Goal: Task Accomplishment & Management: Manage account settings

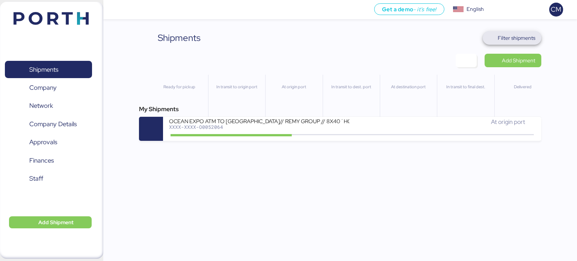
click at [512, 42] on span "Filter shipments" at bounding box center [512, 38] width 47 height 11
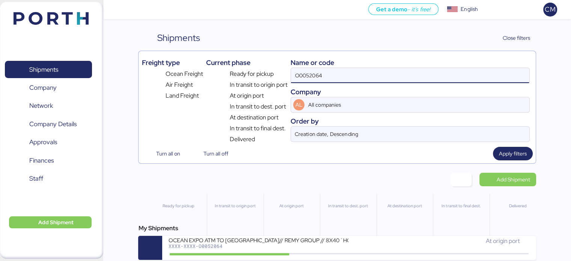
click at [354, 73] on input "O0052064" at bounding box center [410, 75] width 238 height 15
paste input "O0052093"
type input "O0052093"
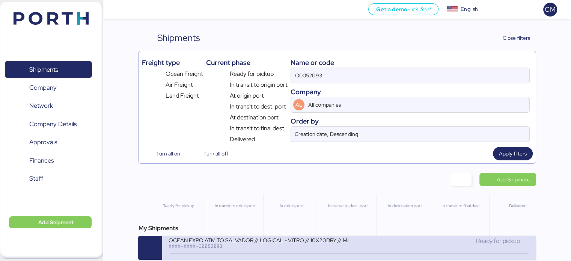
click at [260, 251] on div "OCEAN EXPO ATM TO SALVADOR // LOGICAL - VITRO // 10X20DRY // MAERKS [DATE] XXXX…" at bounding box center [258, 245] width 181 height 16
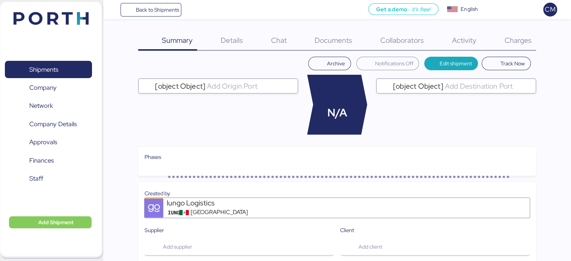
click at [517, 41] on span "Charges" at bounding box center [518, 40] width 27 height 10
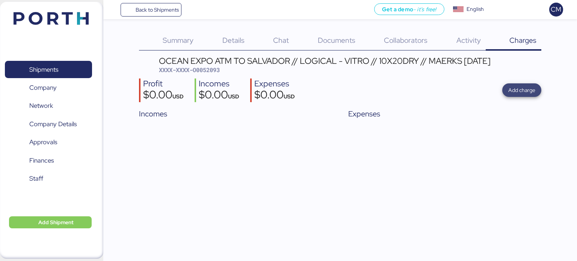
click at [511, 93] on span "Add charge" at bounding box center [521, 90] width 27 height 9
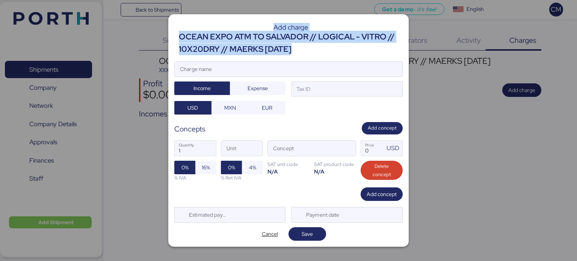
drag, startPoint x: 236, startPoint y: 38, endPoint x: 174, endPoint y: 41, distance: 62.0
click at [174, 41] on div "Add charge OCEAN EXPO ATM TO [GEOGRAPHIC_DATA] // LOGICAL - VITRO // 10X20DRY /…" at bounding box center [288, 130] width 240 height 232
copy header "Add charge OCEAN EXPO ATM TO [GEOGRAPHIC_DATA] // LOGICAL - VITRO // 10X20DRY /…"
click at [222, 47] on div "OCEAN EXPO ATM TO SALVADOR // LOGICAL - VITRO // 10X20DRY // MAERKS [DATE]" at bounding box center [291, 43] width 224 height 24
drag, startPoint x: 249, startPoint y: 48, endPoint x: 181, endPoint y: 42, distance: 68.6
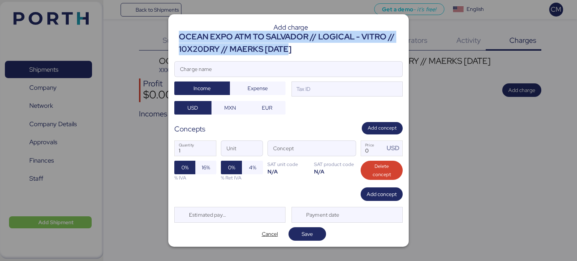
click at [181, 42] on div "OCEAN EXPO ATM TO SALVADOR // LOGICAL - VITRO // 10X20DRY // MAERKS [DATE]" at bounding box center [291, 43] width 224 height 24
click at [184, 42] on div "OCEAN EXPO ATM TO SALVADOR // LOGICAL - VITRO // 10X20DRY // MAERKS [DATE]" at bounding box center [291, 43] width 224 height 24
drag, startPoint x: 293, startPoint y: 52, endPoint x: 179, endPoint y: 42, distance: 115.0
click at [179, 42] on div "OCEAN EXPO ATM TO SALVADOR // LOGICAL - VITRO // 10X20DRY // MAERKS [DATE]" at bounding box center [291, 43] width 224 height 24
copy div "OCEAN EXPO ATM TO SALVADOR // LOGICAL - VITRO // 10X20DRY // MAERKS [DATE]"
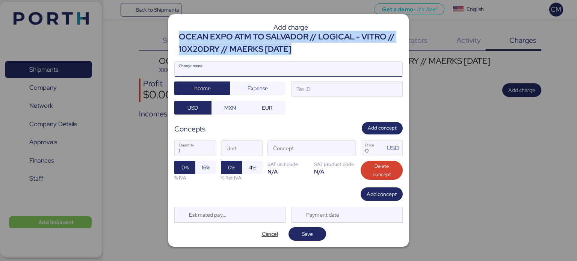
click at [223, 64] on input "Charge name" at bounding box center [289, 69] width 228 height 15
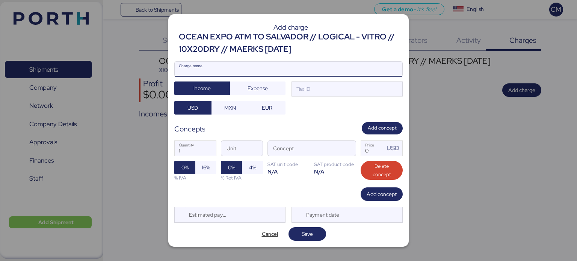
paste input "OCEAN EXPO ATM TO SALVADOR // LOGICAL - VITRO // 10X20DRY // MAERKS [DATE]"
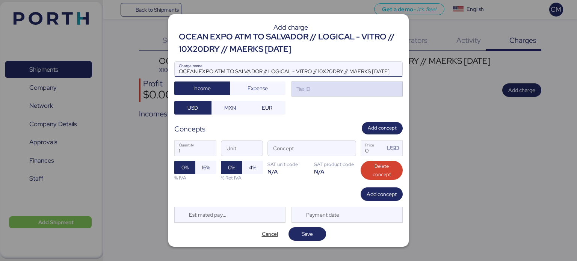
type input "OCEAN EXPO ATM TO SALVADOR // LOGICAL - VITRO // 10X20DRY // MAERKS [DATE]"
click at [316, 95] on div "Tax ID" at bounding box center [347, 89] width 111 height 15
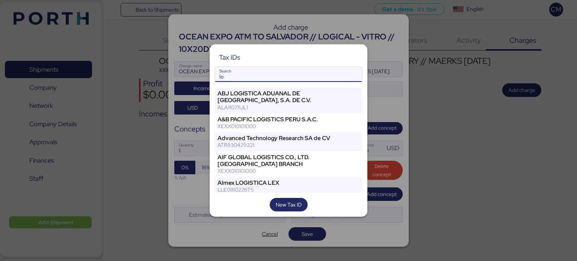
type input "l"
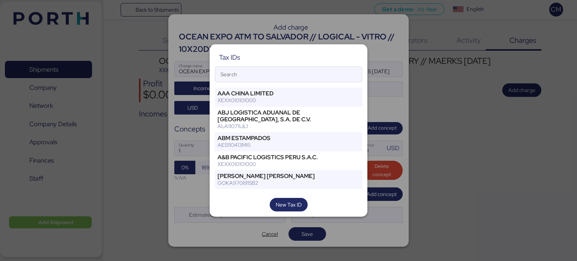
click at [358, 219] on div at bounding box center [288, 130] width 577 height 261
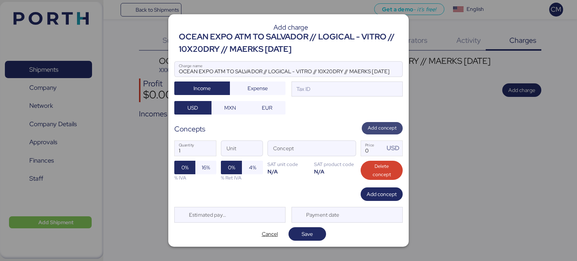
click at [382, 124] on span "Add concept" at bounding box center [382, 128] width 29 height 8
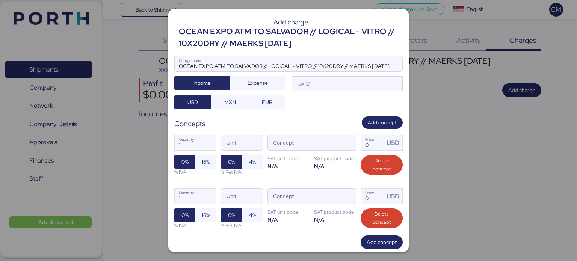
click at [326, 141] on input "Concept" at bounding box center [303, 142] width 70 height 15
type input "o"
click at [348, 143] on span "button" at bounding box center [348, 145] width 16 height 16
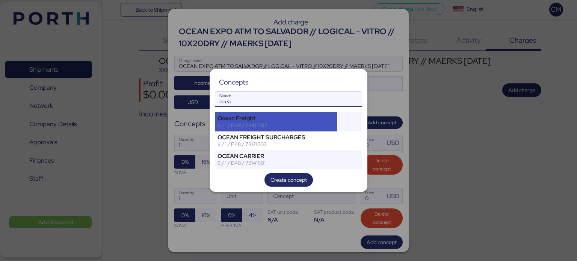
type input "ocea"
click at [283, 116] on div "Ocean Freight" at bounding box center [276, 118] width 117 height 7
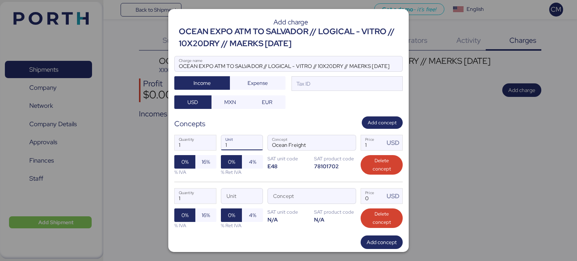
click at [242, 141] on input "1" at bounding box center [241, 142] width 41 height 15
type input "10"
click at [368, 142] on input "1" at bounding box center [372, 142] width 23 height 15
type input "370"
click at [346, 197] on span "button" at bounding box center [348, 198] width 16 height 16
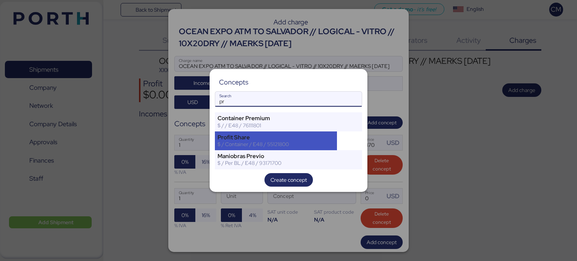
type input "pr"
click at [245, 135] on div "Profit Share" at bounding box center [276, 137] width 117 height 7
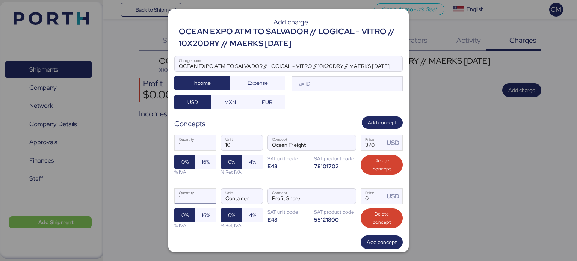
click at [203, 196] on input "1" at bounding box center [195, 196] width 41 height 15
type input "10"
click at [365, 198] on input "Price USD" at bounding box center [372, 196] width 23 height 15
type input "50"
click at [372, 239] on span "Add concept" at bounding box center [382, 242] width 30 height 9
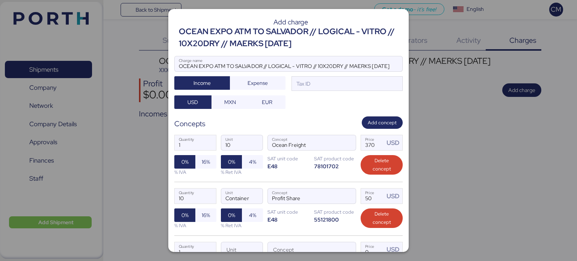
scroll to position [77, 0]
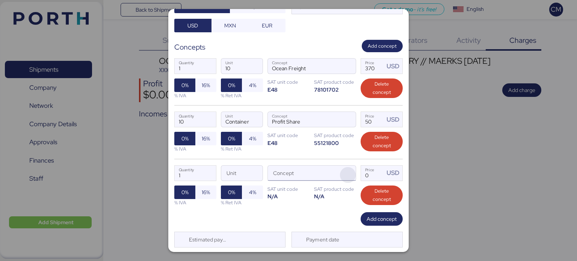
click at [340, 167] on span "button" at bounding box center [348, 175] width 16 height 16
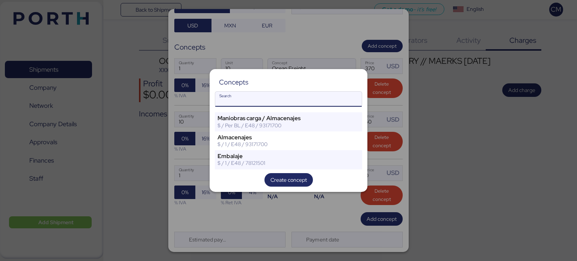
type input "j"
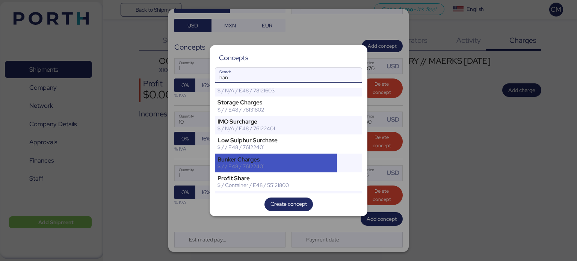
scroll to position [0, 0]
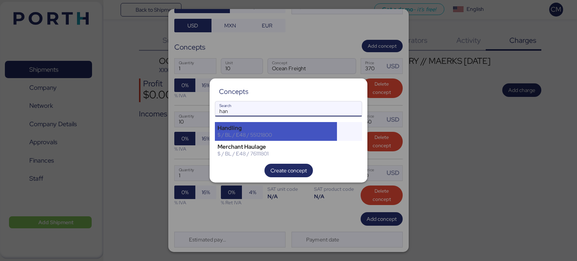
type input "han"
click at [265, 139] on div "Handling $ / BL / E48 / 55121800" at bounding box center [276, 131] width 122 height 19
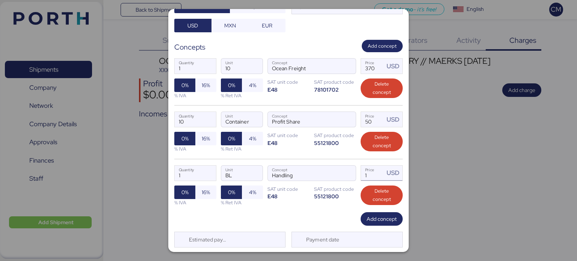
click at [367, 172] on input "1" at bounding box center [372, 173] width 23 height 15
type input "60"
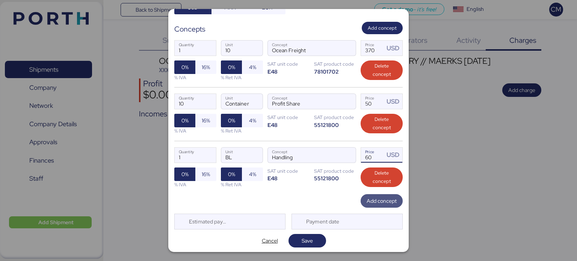
click at [361, 198] on span "Add concept" at bounding box center [382, 201] width 42 height 14
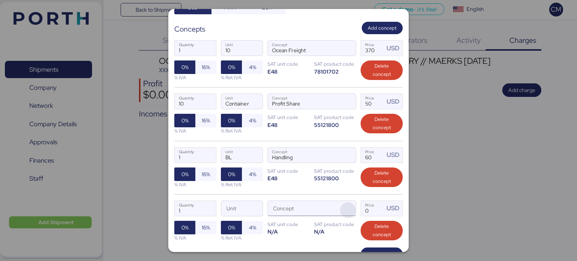
click at [342, 207] on span "button" at bounding box center [348, 211] width 16 height 16
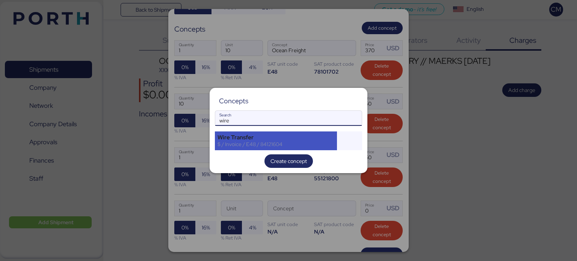
type input "wire"
click at [251, 136] on div "Wire Transfer" at bounding box center [276, 137] width 117 height 7
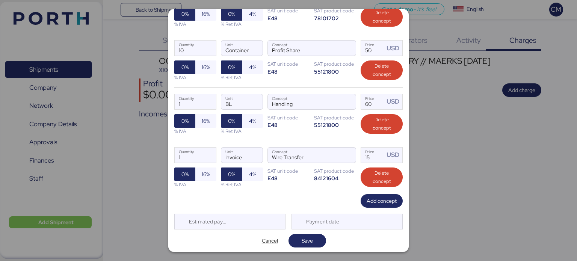
scroll to position [0, 0]
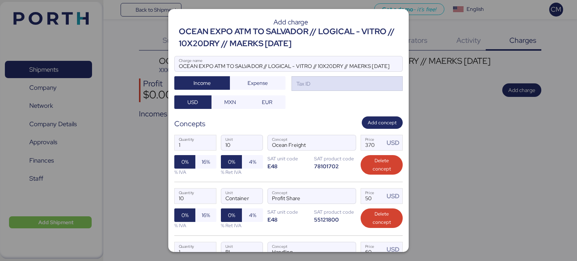
click at [343, 81] on div "Tax ID" at bounding box center [347, 83] width 111 height 15
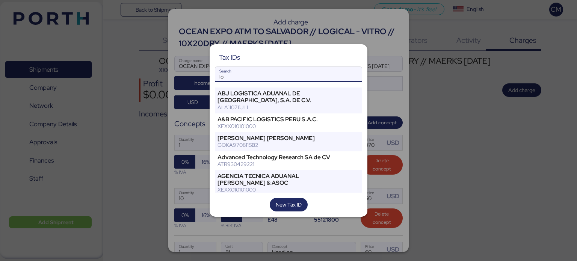
type input "l"
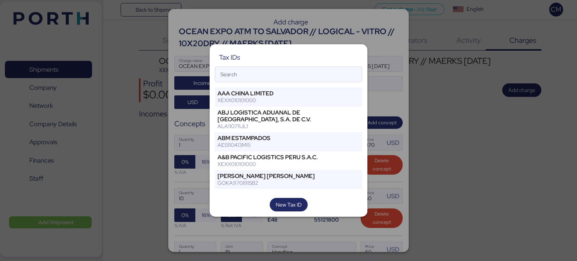
click at [393, 165] on div at bounding box center [288, 130] width 577 height 261
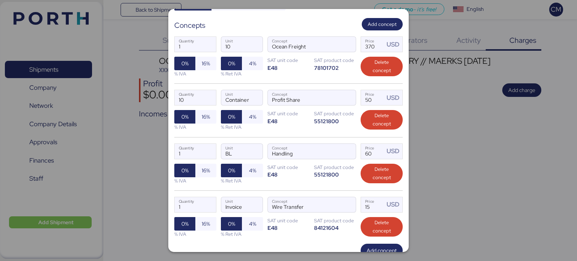
scroll to position [113, 0]
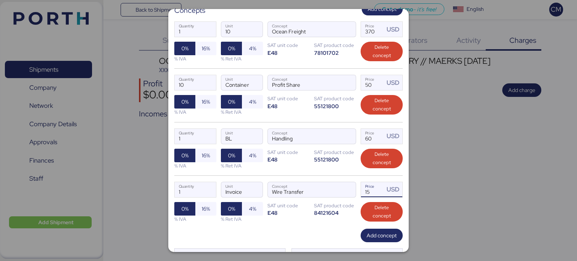
click at [363, 187] on input "15" at bounding box center [372, 189] width 23 height 15
type input "1"
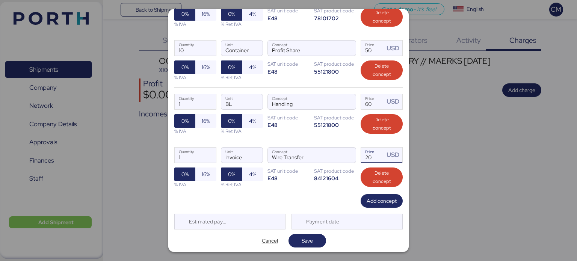
scroll to position [0, 0]
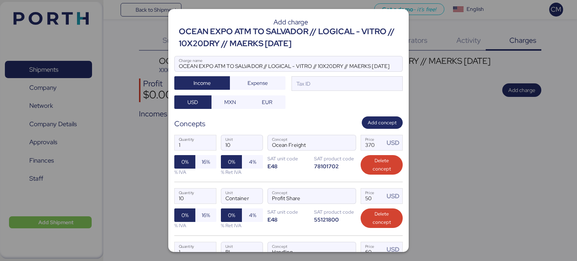
type input "20"
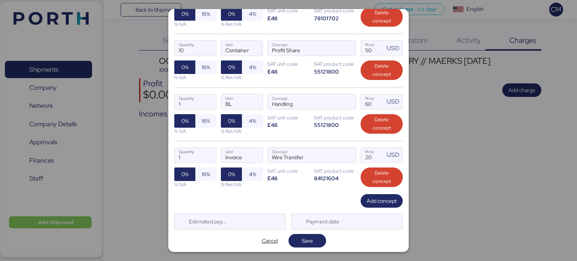
click at [317, 196] on div "Add concept" at bounding box center [288, 201] width 228 height 14
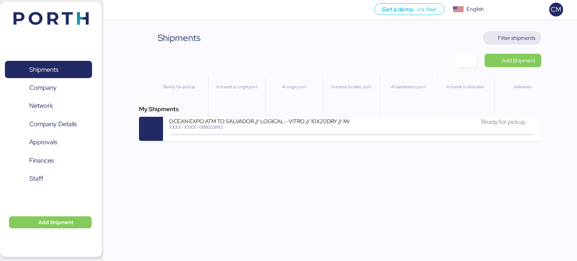
click at [508, 31] on span "Filter shipments" at bounding box center [512, 38] width 59 height 14
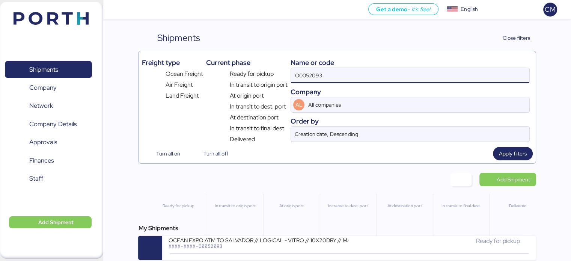
click at [338, 73] on input "O0052093" at bounding box center [410, 75] width 238 height 15
click at [338, 73] on input at bounding box center [410, 75] width 238 height 15
paste input "O0052023"
type input "O0052023"
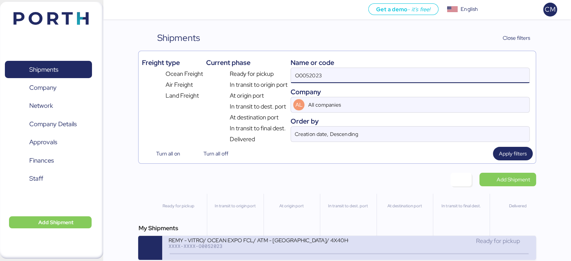
click at [288, 239] on div "REMY - VITRO/ OCEAN EXPO FCL/ ATM - TRINIDAD Y TOBAGO/ 4X40HQ" at bounding box center [258, 240] width 180 height 6
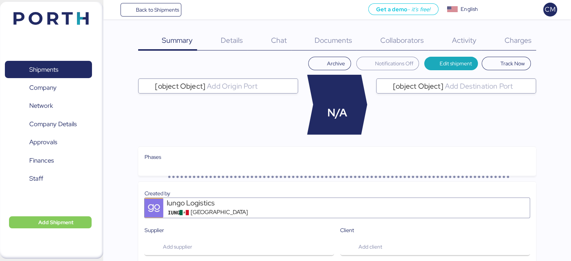
click at [510, 44] on span "Charges" at bounding box center [518, 40] width 27 height 10
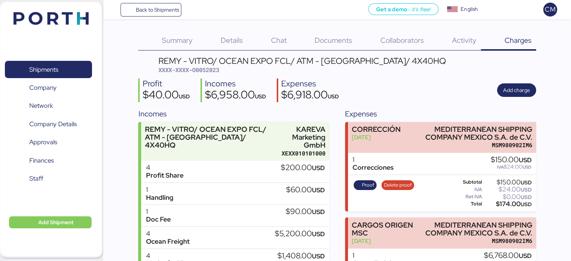
scroll to position [52, 0]
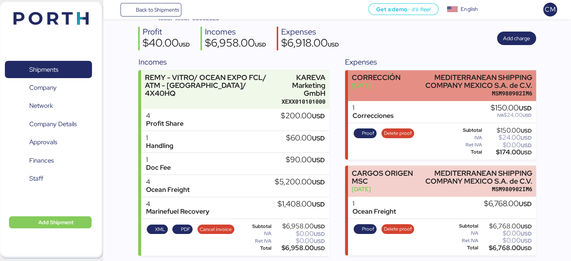
click at [381, 99] on div "CORRECCIÓN Sep 8, 2025 MEDITERRANEAN SHIPPING COMPANY MEXICO S.A. de C.V. MSM98…" at bounding box center [442, 85] width 188 height 31
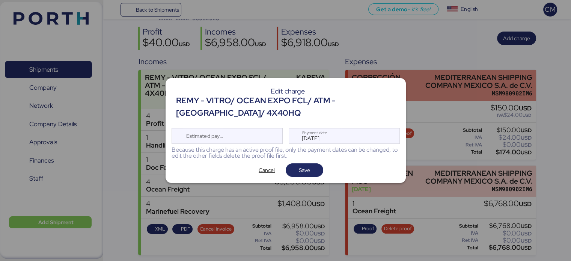
scroll to position [0, 0]
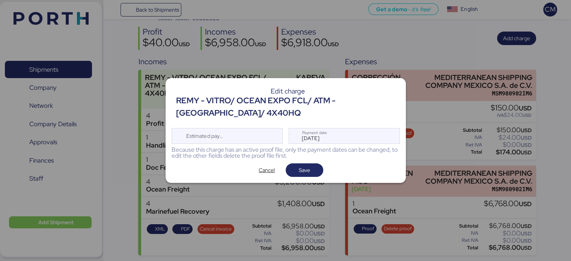
click at [411, 75] on div at bounding box center [285, 130] width 571 height 261
click at [265, 168] on span "Cancel" at bounding box center [267, 170] width 16 height 9
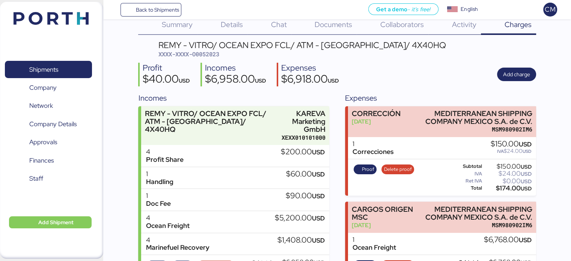
scroll to position [52, 0]
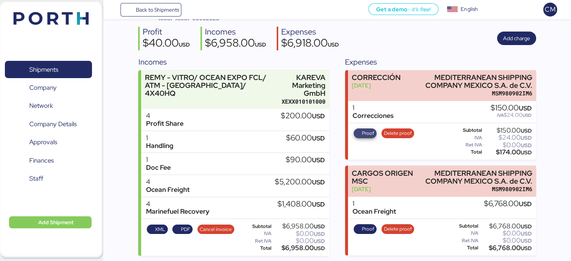
click at [371, 133] on span "Proof" at bounding box center [368, 133] width 12 height 8
